Goal: Task Accomplishment & Management: Use online tool/utility

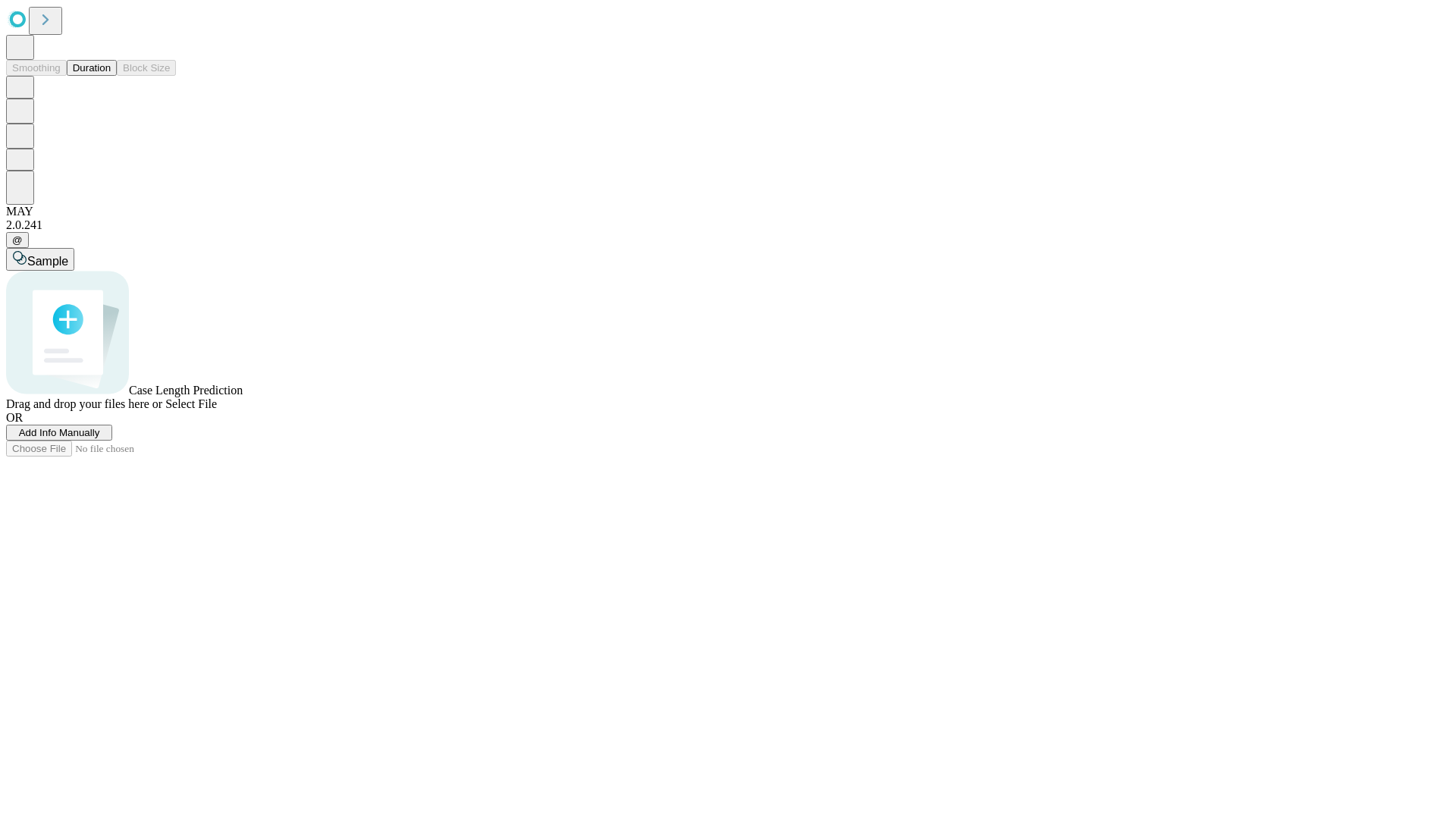
click at [111, 75] on button "Duration" at bounding box center [92, 67] width 50 height 16
click at [100, 438] on span "Add Info Manually" at bounding box center [59, 433] width 81 height 11
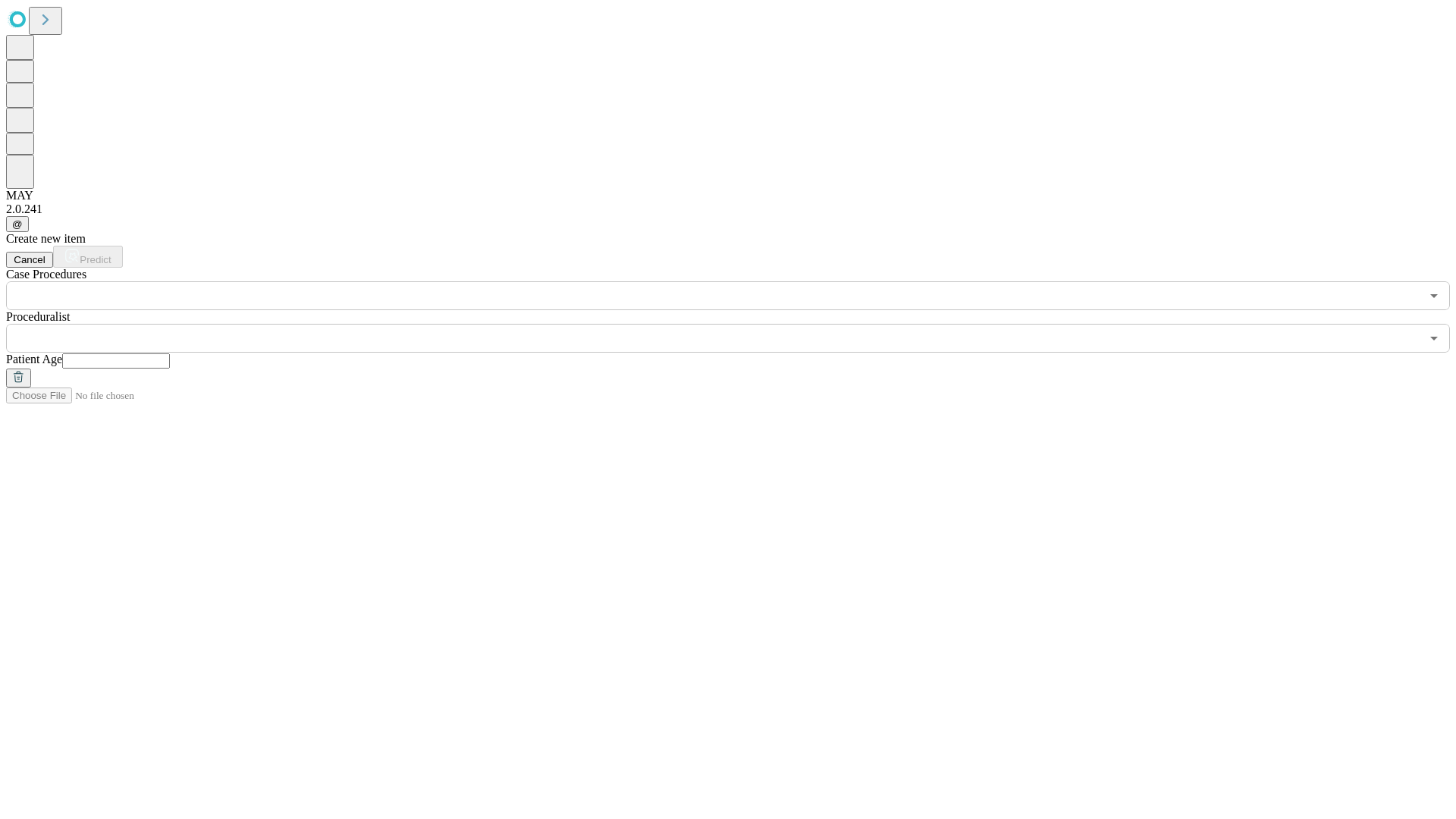
click at [170, 354] on input "text" at bounding box center [116, 361] width 108 height 15
type input "**"
click at [739, 324] on input "text" at bounding box center [714, 338] width 1414 height 29
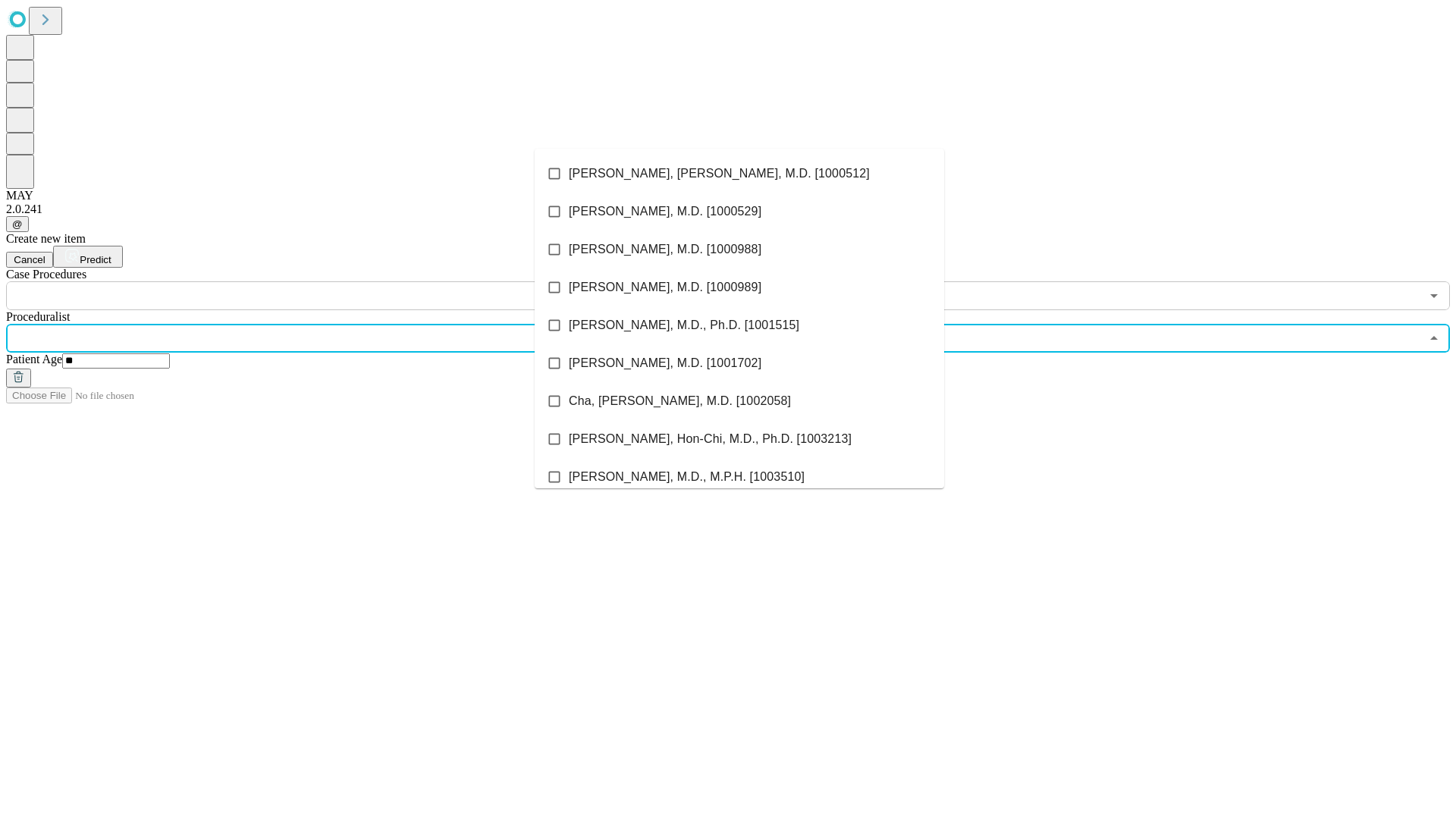
click at [740, 174] on li "[PERSON_NAME], [PERSON_NAME], M.D. [1000512]" at bounding box center [740, 173] width 409 height 38
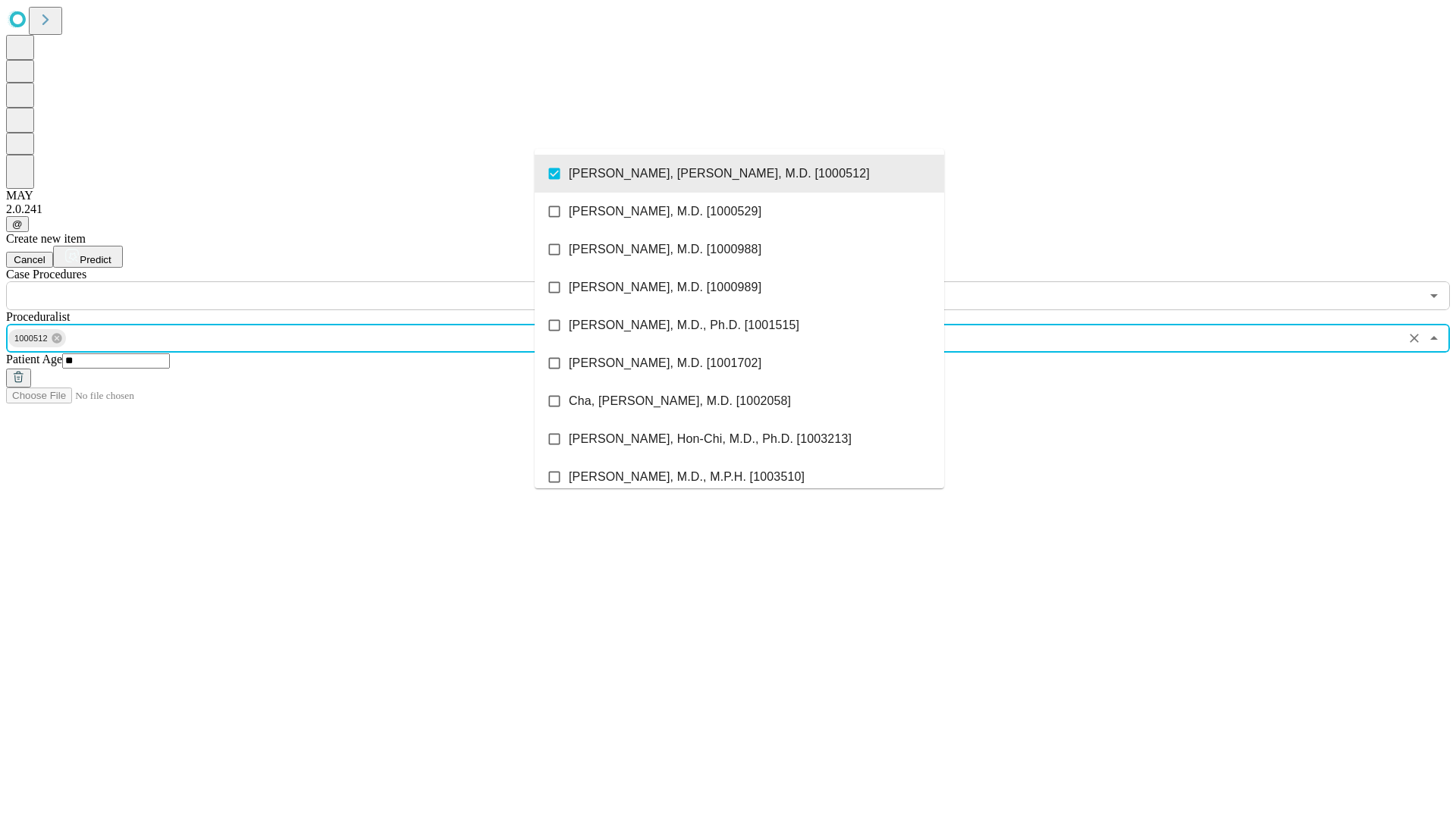
click at [318, 281] on input "text" at bounding box center [714, 295] width 1414 height 29
